Goal: Ask a question: Seek information or help from site administrators or community

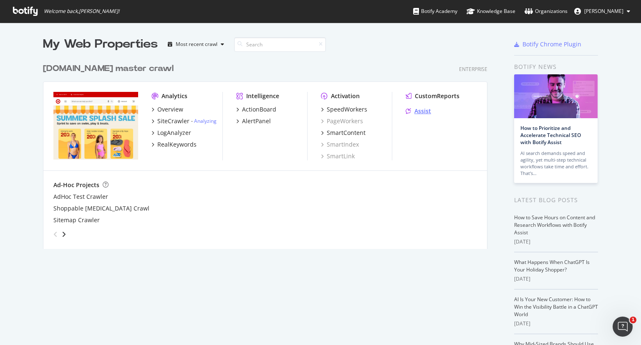
click at [414, 110] on div "Assist" at bounding box center [422, 111] width 17 height 8
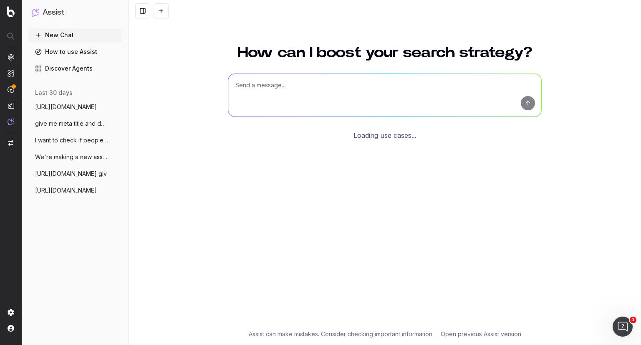
click at [333, 97] on textarea at bounding box center [384, 95] width 313 height 43
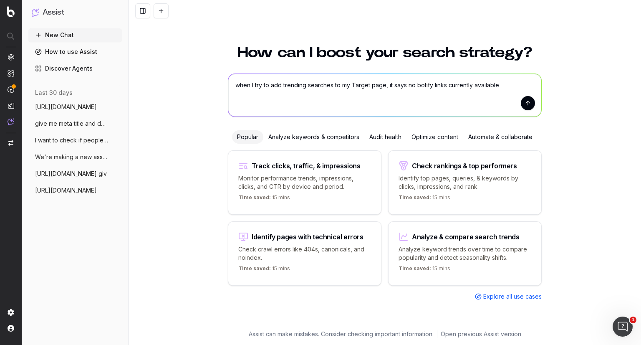
type textarea "when I try to add trending searches to my Target page, it says no botify links …"
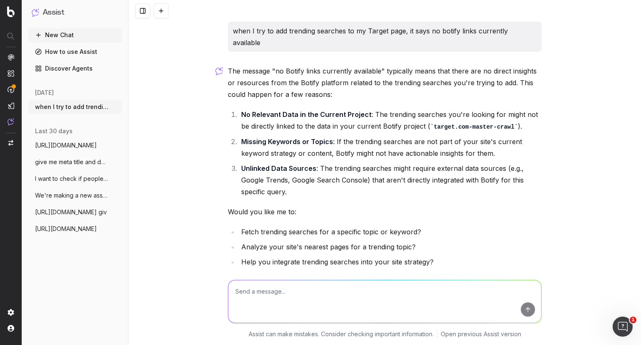
click at [506, 109] on li "No Relevant Data in the Current Project : The trending searches you're looking …" at bounding box center [390, 121] width 303 height 24
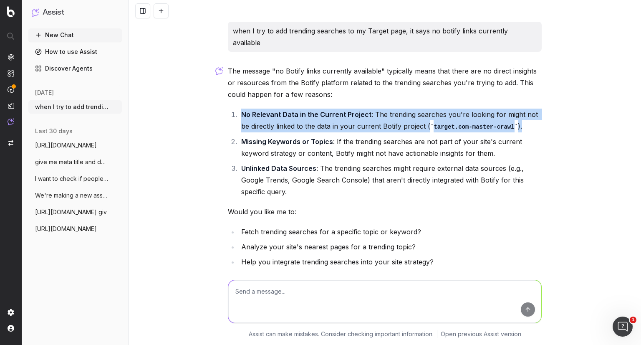
click at [506, 109] on li "No Relevant Data in the Current Project : The trending searches you're looking …" at bounding box center [390, 121] width 303 height 24
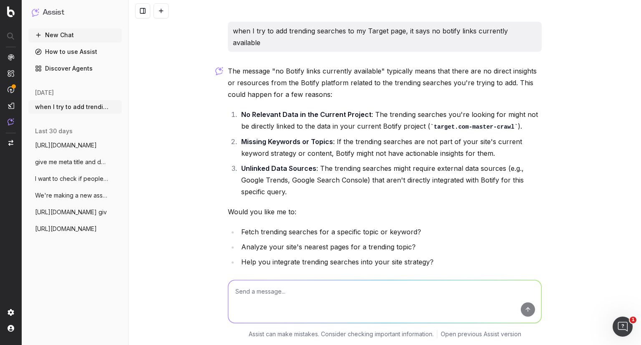
click at [354, 136] on li "Missing Keywords or Topics : If the trending searches are not part of your site…" at bounding box center [390, 147] width 303 height 23
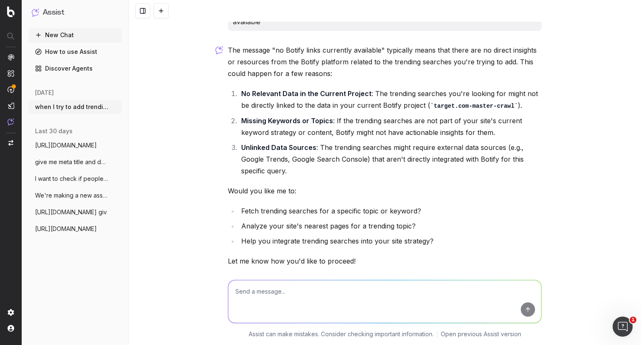
scroll to position [43, 0]
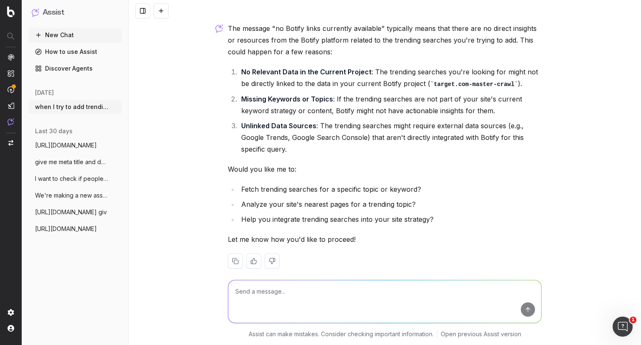
click at [371, 299] on textarea at bounding box center [384, 301] width 313 height 43
type textarea "tell me how to fix this"
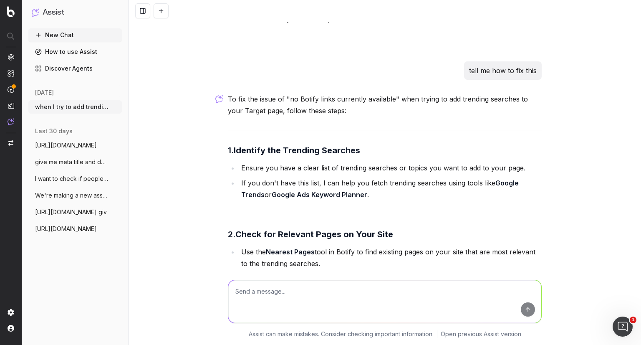
scroll to position [270, 0]
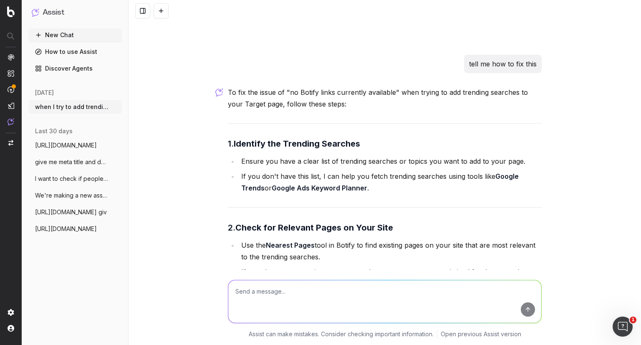
click at [260, 155] on li "Ensure you have a clear list of trending searches or topics you want to add to …" at bounding box center [390, 161] width 303 height 12
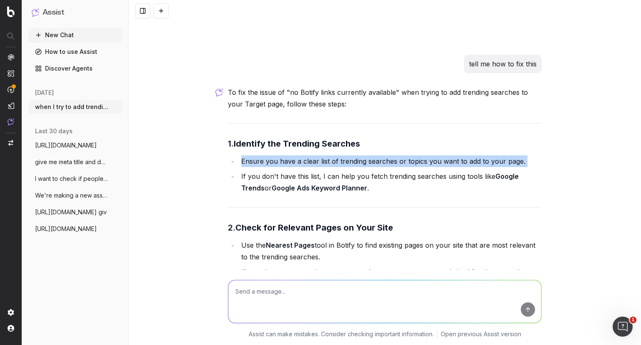
click at [260, 155] on li "Ensure you have a clear list of trending searches or topics you want to add to …" at bounding box center [390, 161] width 303 height 12
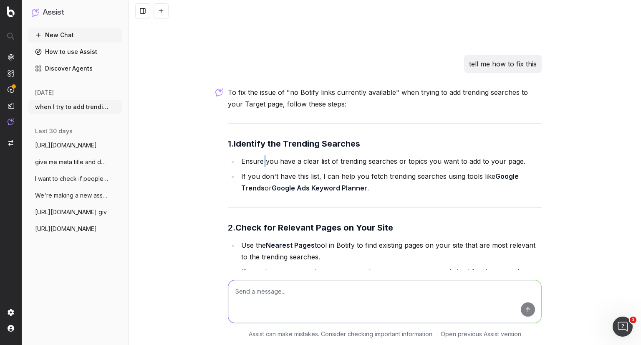
click at [260, 155] on li "Ensure you have a clear list of trending searches or topics you want to add to …" at bounding box center [390, 161] width 303 height 12
click at [267, 170] on li "If you don't have this list, I can help you fetch trending searches using tools…" at bounding box center [390, 181] width 303 height 23
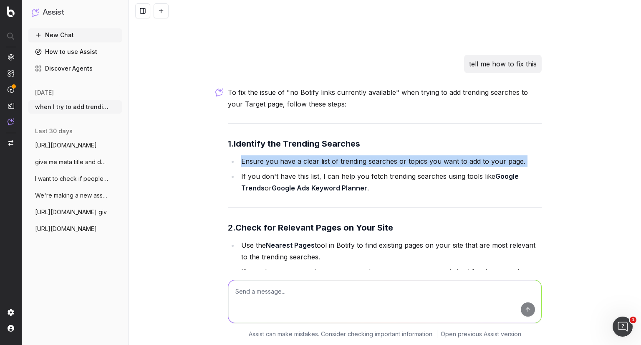
click at [267, 170] on li "If you don't have this list, I can help you fetch trending searches using tools…" at bounding box center [390, 181] width 303 height 23
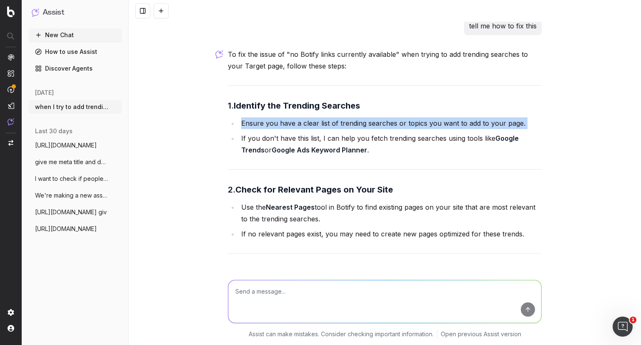
scroll to position [300, 0]
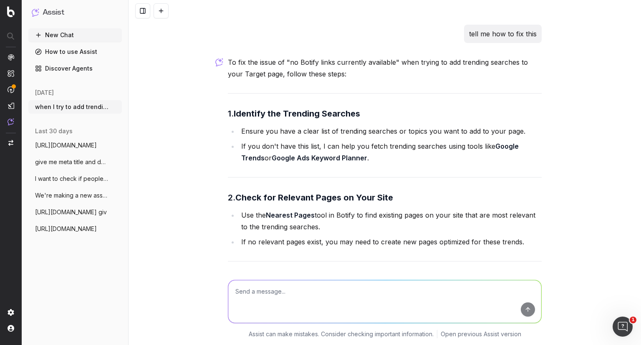
click at [337, 298] on textarea at bounding box center [384, 301] width 313 height 43
type textarea "let's go step by step"
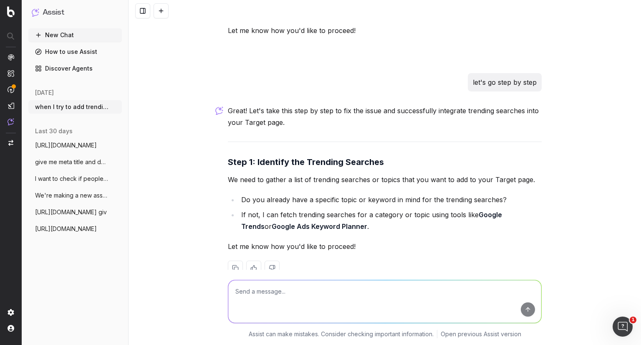
scroll to position [866, 0]
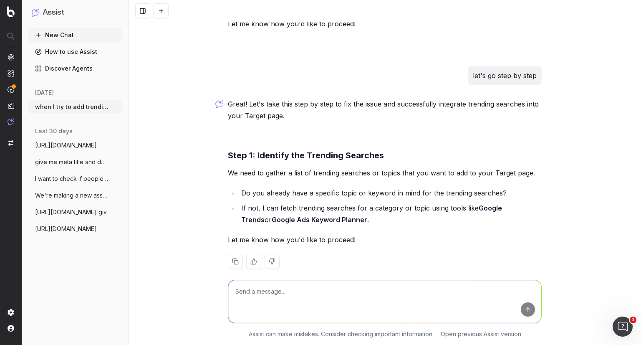
paste textarea "https://www.target.com/c/starbucks/-/N-5cofw"
type textarea "https://www.target.com/c/starbucks/-/N-5cofw this is the page. please fetch tre…"
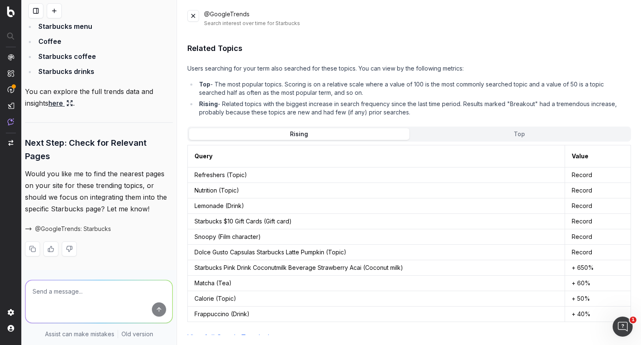
scroll to position [1942, 0]
type textarea "only this page"
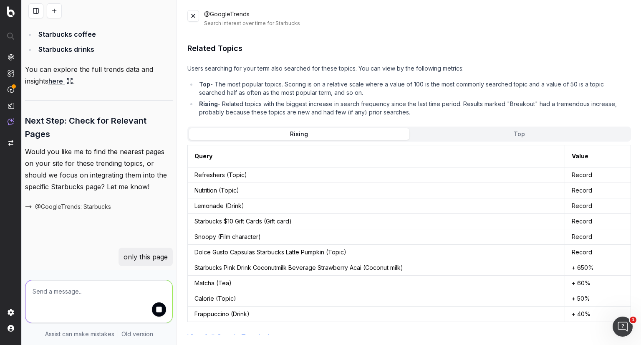
scroll to position [1913, 0]
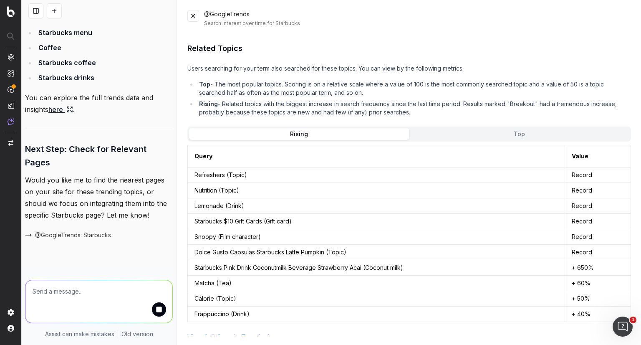
click at [195, 20] on button at bounding box center [193, 16] width 12 height 12
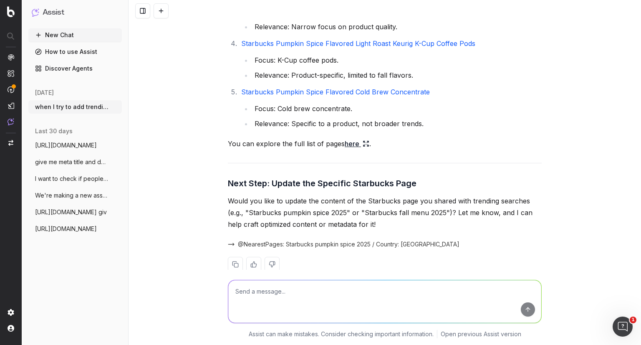
scroll to position [1713, 0]
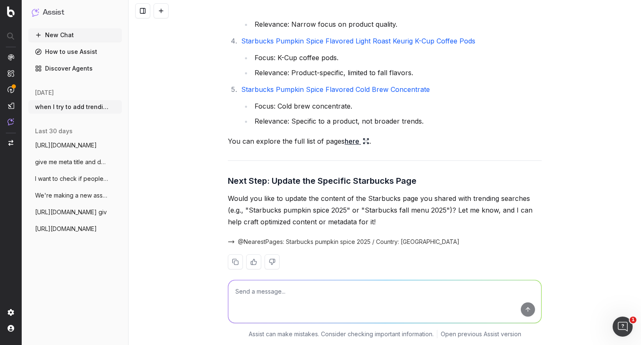
click at [401, 294] on textarea at bounding box center [384, 301] width 313 height 43
type textarea "no it is updated. i just need to add trending searches"
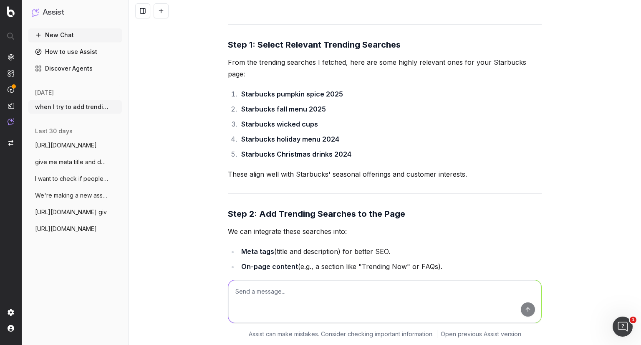
scroll to position [2040, 0]
click at [376, 169] on p "These align well with Starbucks' seasonal offerings and customer interests." at bounding box center [385, 175] width 314 height 12
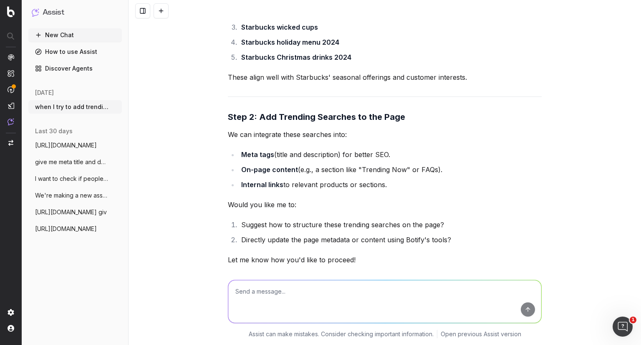
scroll to position [2145, 0]
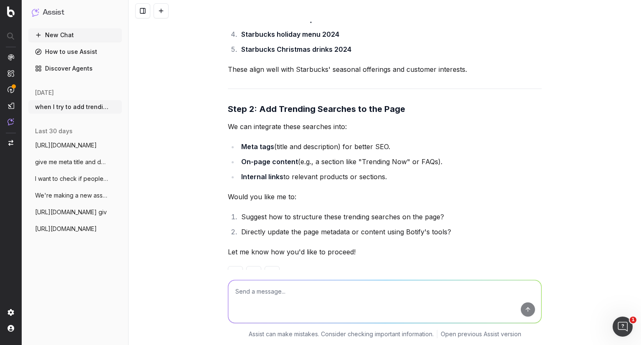
click at [376, 171] on li "Internal links to relevant products or sections." at bounding box center [390, 177] width 303 height 12
click at [383, 226] on li "Directly update the page metadata or content using Botify's tools?" at bounding box center [390, 232] width 303 height 12
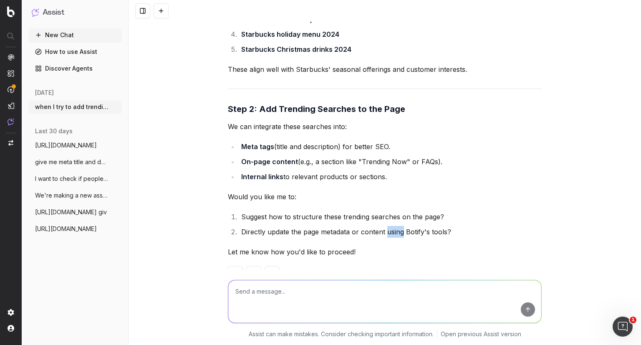
click at [383, 226] on li "Directly update the page metadata or content using Botify's tools?" at bounding box center [390, 232] width 303 height 12
click at [361, 291] on textarea at bounding box center [384, 301] width 313 height 43
click at [284, 171] on li "Internal links to relevant products or sections." at bounding box center [390, 177] width 303 height 12
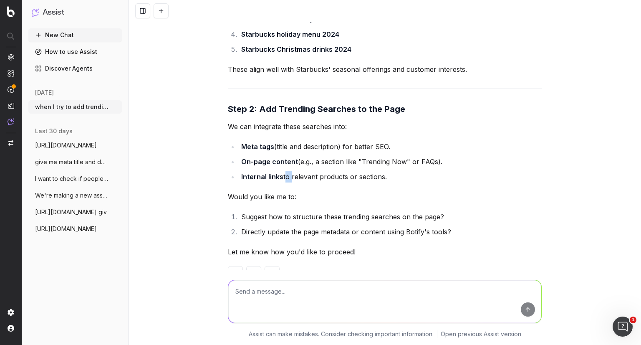
click at [284, 171] on li "Internal links to relevant products or sections." at bounding box center [390, 177] width 303 height 12
click at [313, 290] on textarea at bounding box center [384, 301] width 313 height 43
type textarea "how do i create internal links?"
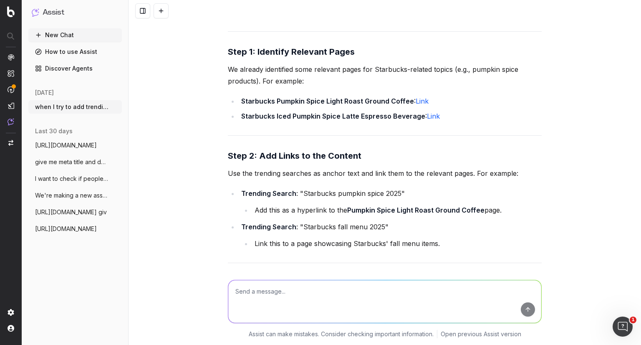
scroll to position [2509, 0]
click at [322, 167] on p "Use the trending searches as anchor text and link them to the relevant pages. F…" at bounding box center [385, 173] width 314 height 12
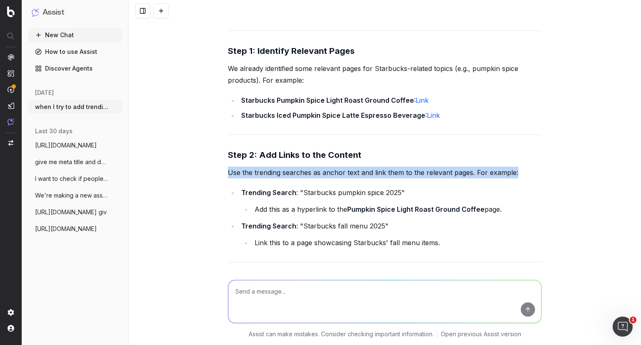
click at [322, 167] on p "Use the trending searches as anchor text and link them to the relevant pages. F…" at bounding box center [385, 173] width 314 height 12
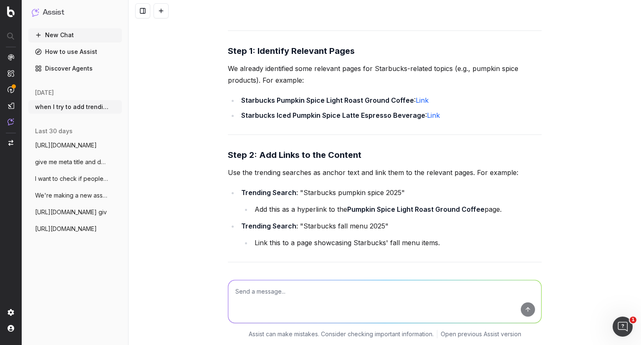
click at [336, 203] on li "Add this as a hyperlink to the Pumpkin Spice Light Roast Ground Coffee page." at bounding box center [397, 209] width 290 height 12
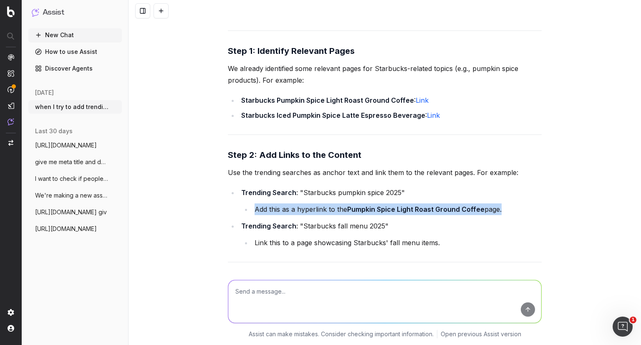
click at [336, 203] on li "Add this as a hyperlink to the Pumpkin Spice Light Roast Ground Coffee page." at bounding box center [397, 209] width 290 height 12
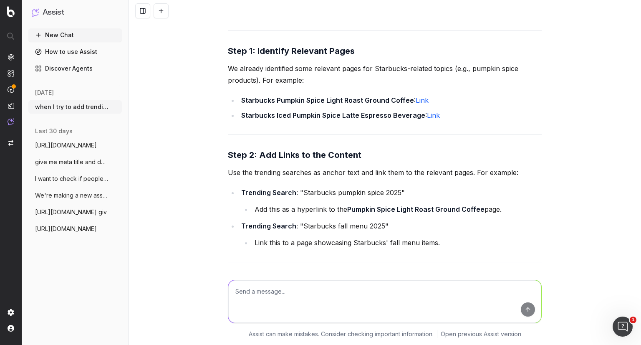
click at [326, 237] on li "Link this to a page showcasing Starbucks' fall menu items." at bounding box center [397, 243] width 290 height 12
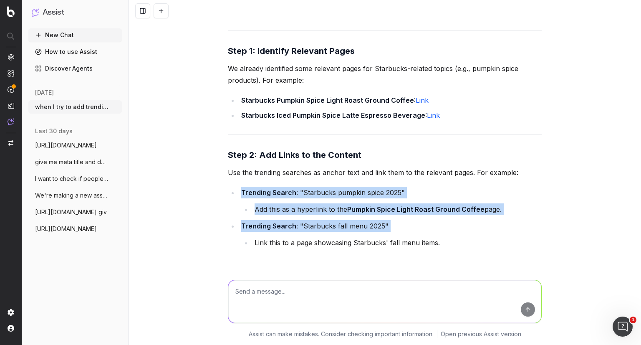
click at [326, 237] on li "Link this to a page showcasing Starbucks' fall menu items." at bounding box center [397, 243] width 290 height 12
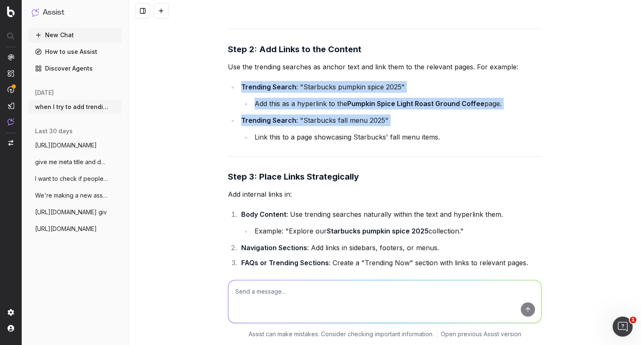
scroll to position [2614, 0]
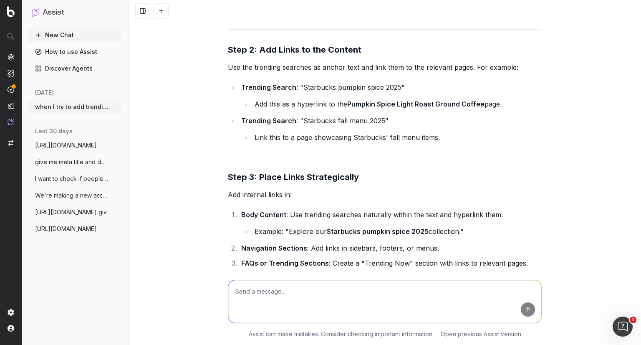
click at [326, 213] on ol "Body Content : Use trending searches naturally within the text and hyperlink th…" at bounding box center [385, 239] width 314 height 60
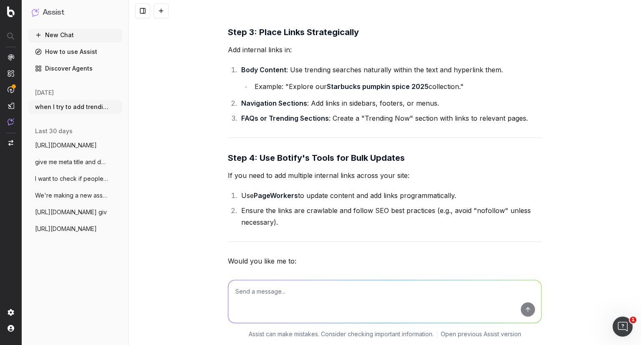
scroll to position [2759, 0]
click at [274, 191] on strong "PageWorkers" at bounding box center [276, 195] width 44 height 8
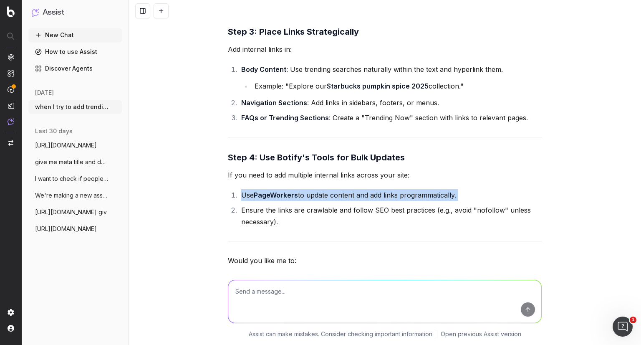
click at [274, 191] on strong "PageWorkers" at bounding box center [276, 195] width 44 height 8
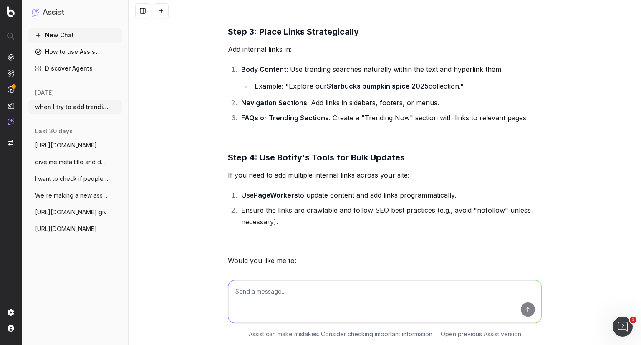
click at [274, 191] on strong "PageWorkers" at bounding box center [276, 195] width 44 height 8
click at [291, 204] on li "Ensure the links are crawlable and follow SEO best practices (e.g., avoid "nofo…" at bounding box center [390, 215] width 303 height 23
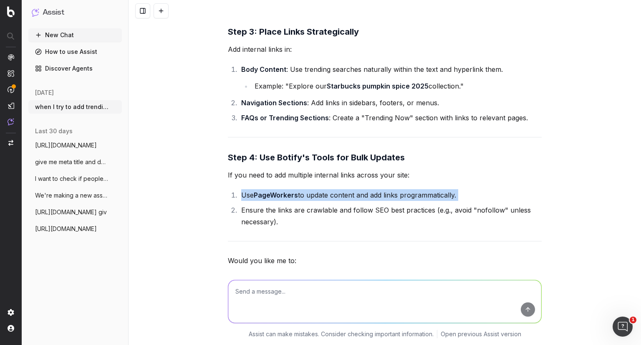
click at [291, 204] on li "Ensure the links are crawlable and follow SEO best practices (e.g., avoid "nofo…" at bounding box center [390, 215] width 303 height 23
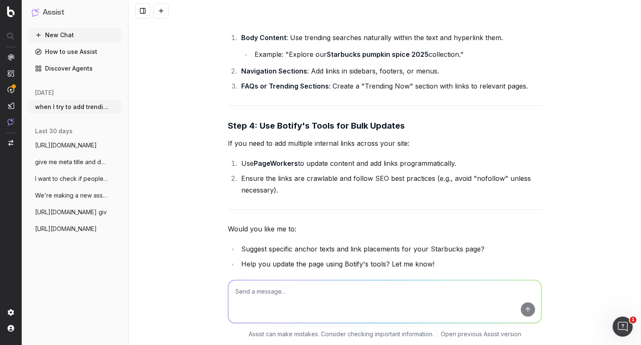
scroll to position [2785, 0]
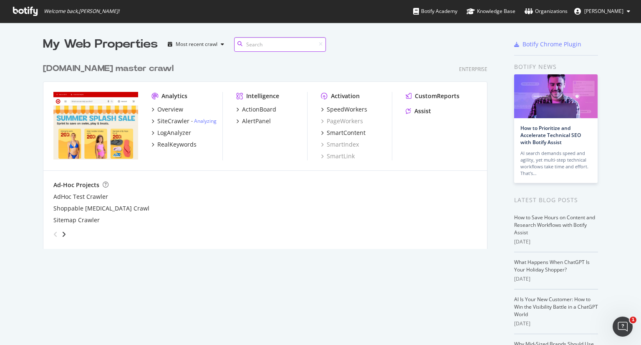
scroll to position [338, 628]
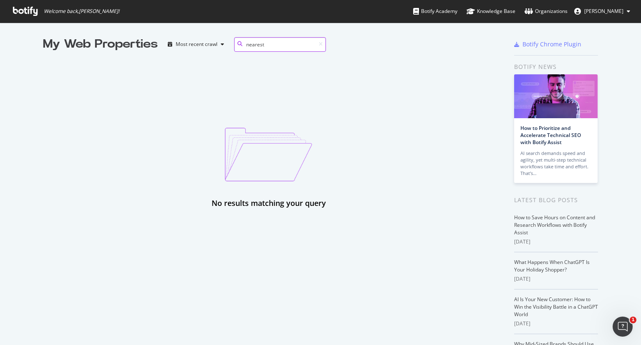
type input "nearest"
click at [280, 48] on input "nearest" at bounding box center [280, 44] width 92 height 15
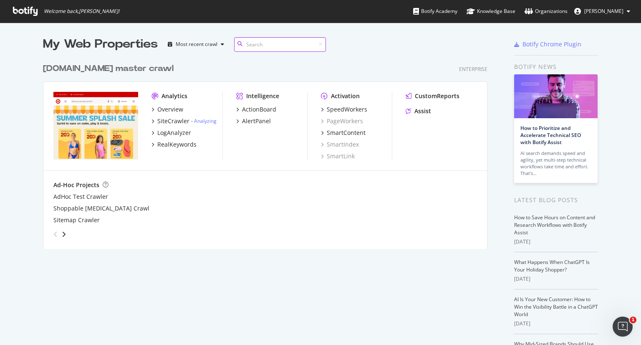
scroll to position [189, 445]
click at [152, 122] on icon "grid" at bounding box center [153, 121] width 3 height 4
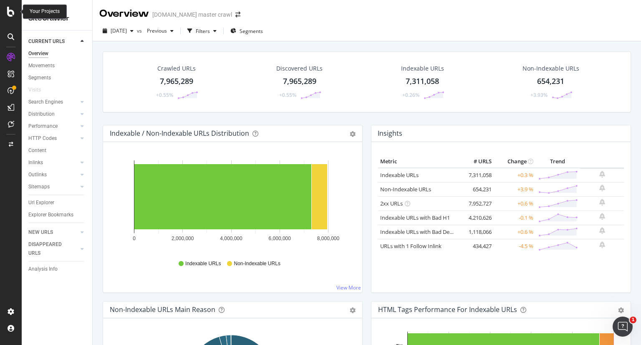
click at [12, 7] on icon at bounding box center [11, 12] width 8 height 10
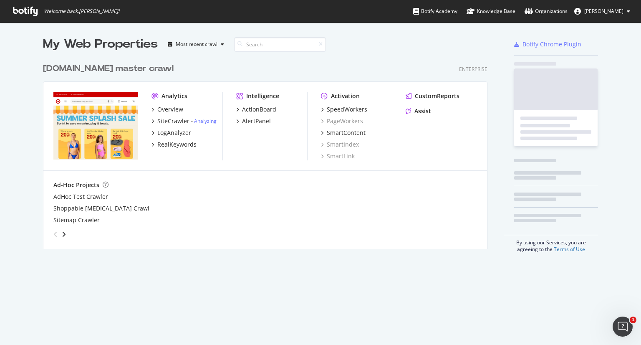
scroll to position [338, 628]
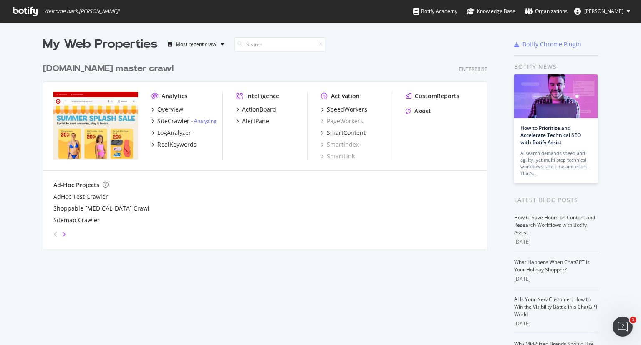
click at [62, 232] on icon "angle-right" at bounding box center [64, 234] width 4 height 7
click at [53, 237] on icon "angle-left" at bounding box center [55, 234] width 4 height 7
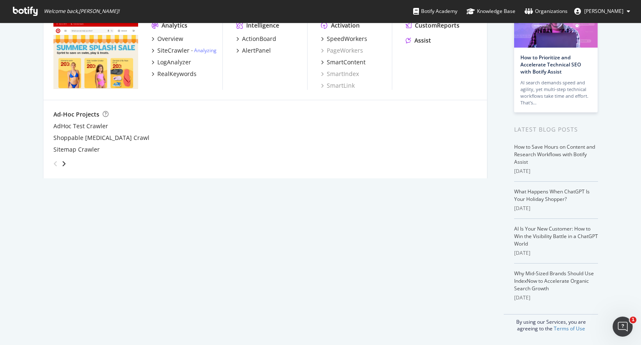
scroll to position [0, 0]
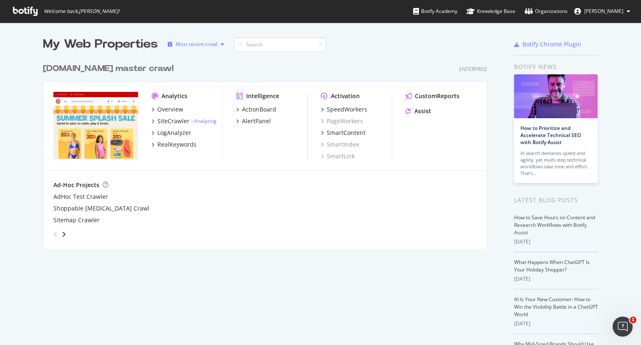
click at [215, 40] on div "Most recent crawl" at bounding box center [195, 44] width 63 height 13
click at [317, 80] on div "target.com master crawl Enterprise Analytics Overview SiteCrawler - Analyzing L…" at bounding box center [268, 151] width 451 height 196
